Goal: Check status: Check status

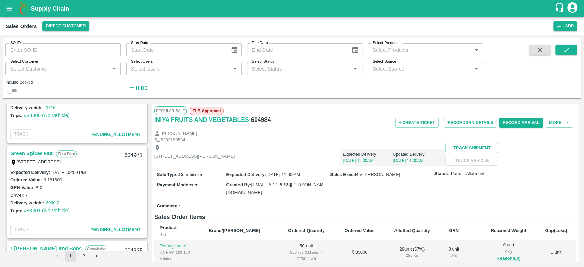
scroll to position [246, 0]
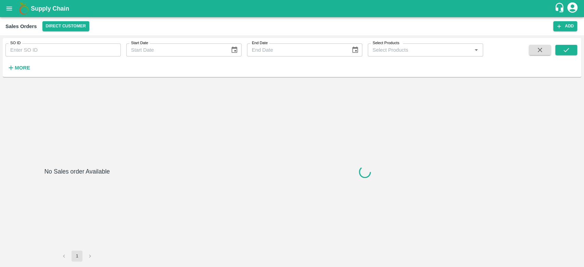
type input "604725"
